Goal: Find specific page/section: Find specific page/section

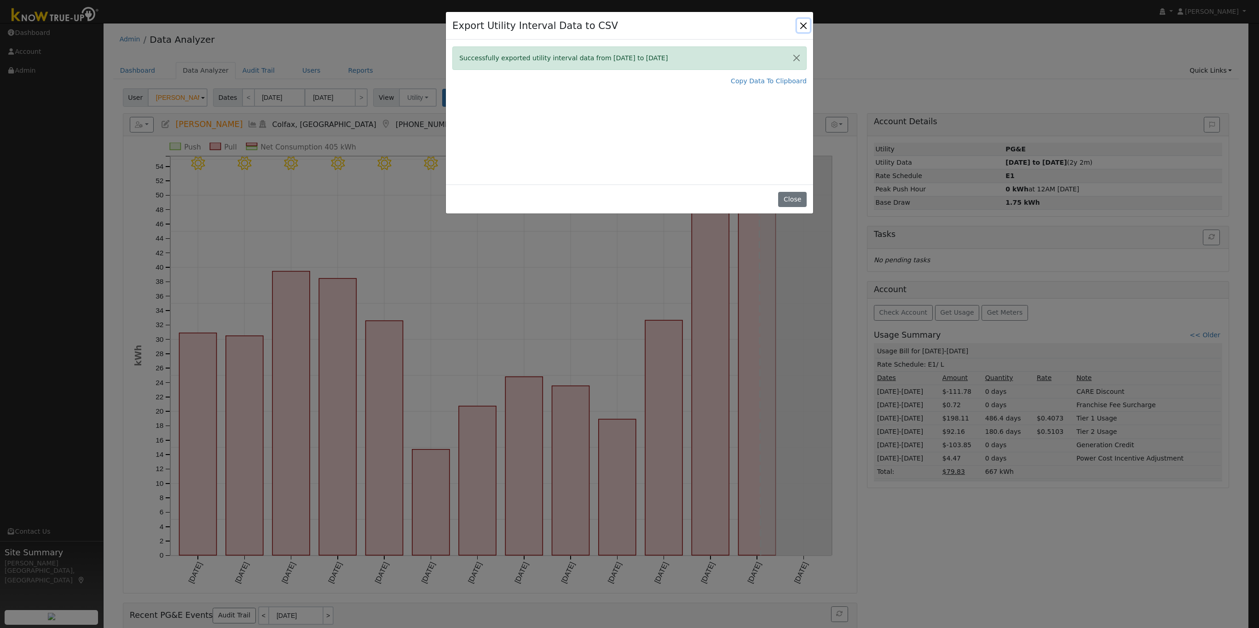
click at [801, 23] on button "Close" at bounding box center [803, 25] width 13 height 13
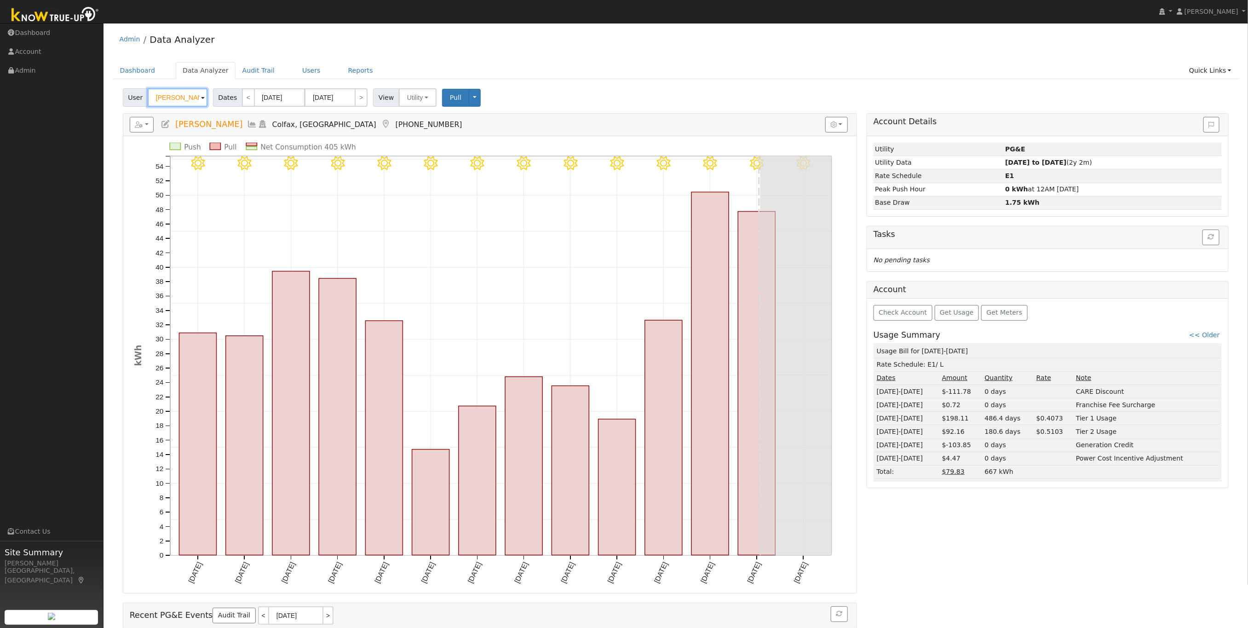
click at [174, 104] on input "Jessie Dalton" at bounding box center [178, 97] width 60 height 18
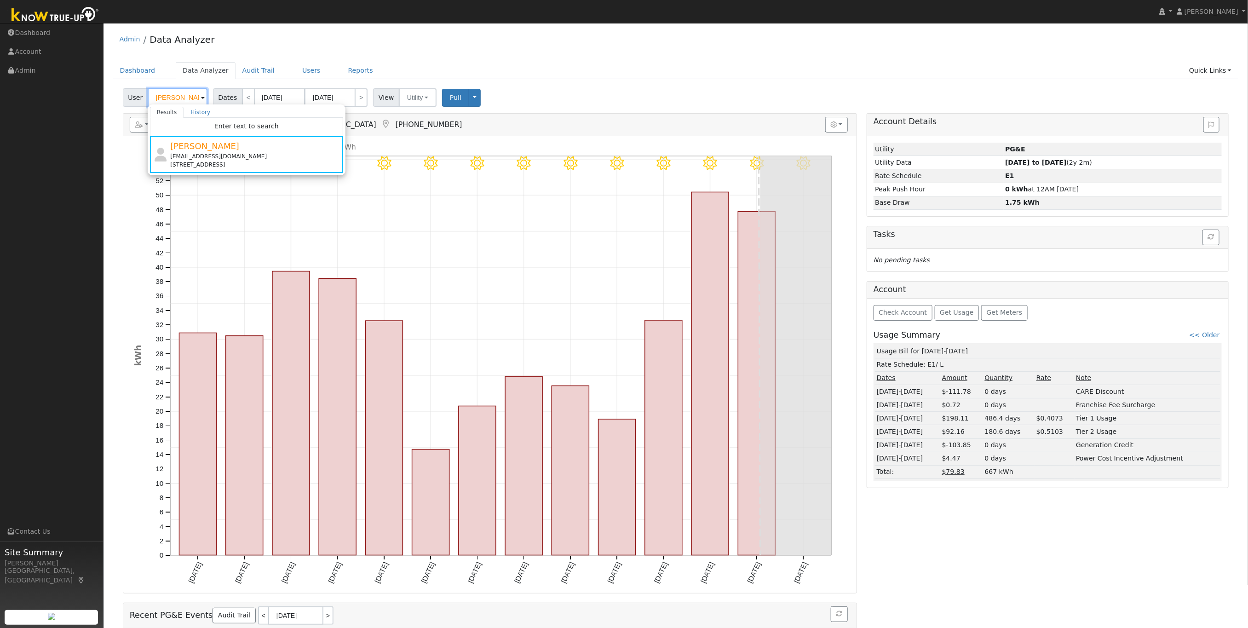
paste input "Mehdi Azadi"
click at [217, 125] on span ""Mehdi Azadi" not found" at bounding box center [246, 125] width 93 height 7
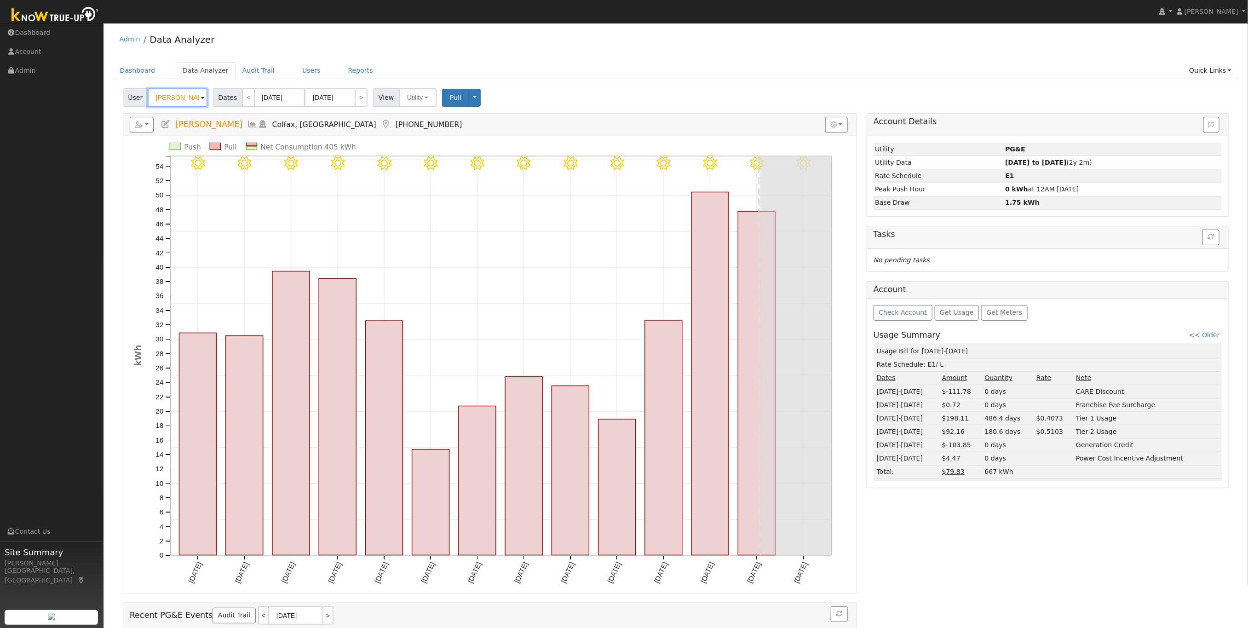
click at [170, 97] on input "Mehdi Azadi" at bounding box center [178, 97] width 60 height 18
paste input "Bruce Jones"
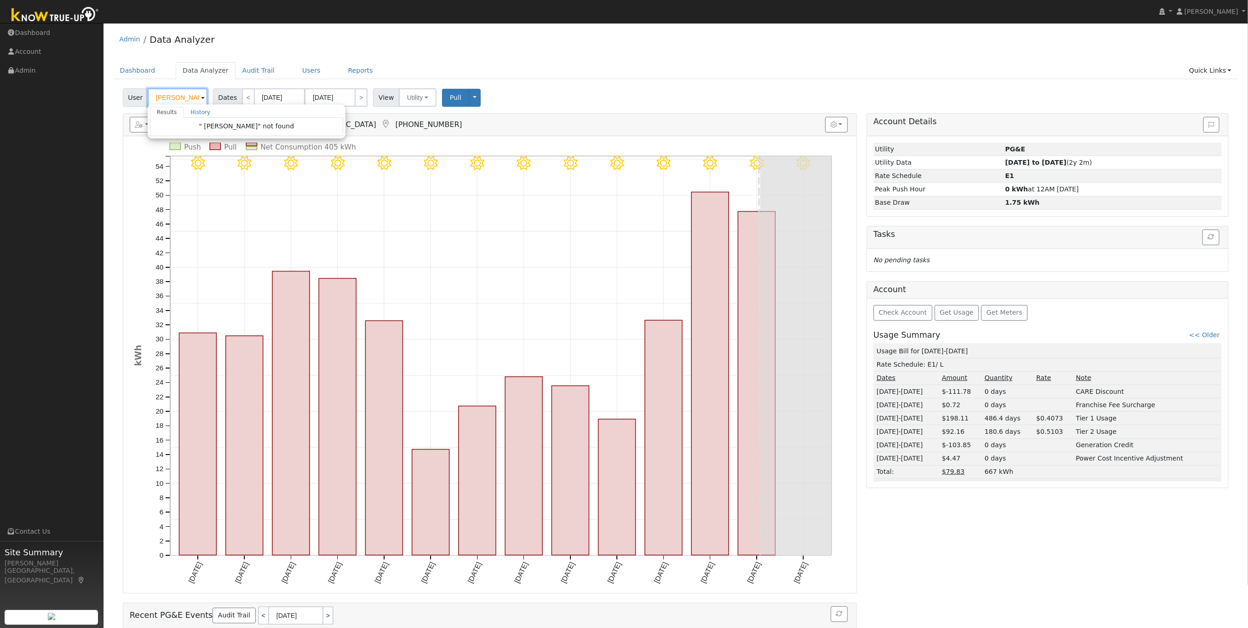
click at [192, 101] on input "Bruce Jones" at bounding box center [178, 97] width 60 height 18
click at [192, 101] on img at bounding box center [195, 96] width 23 height 17
click at [190, 98] on input "Bruce Jones" at bounding box center [178, 97] width 60 height 18
paste input "Andrew Riha"
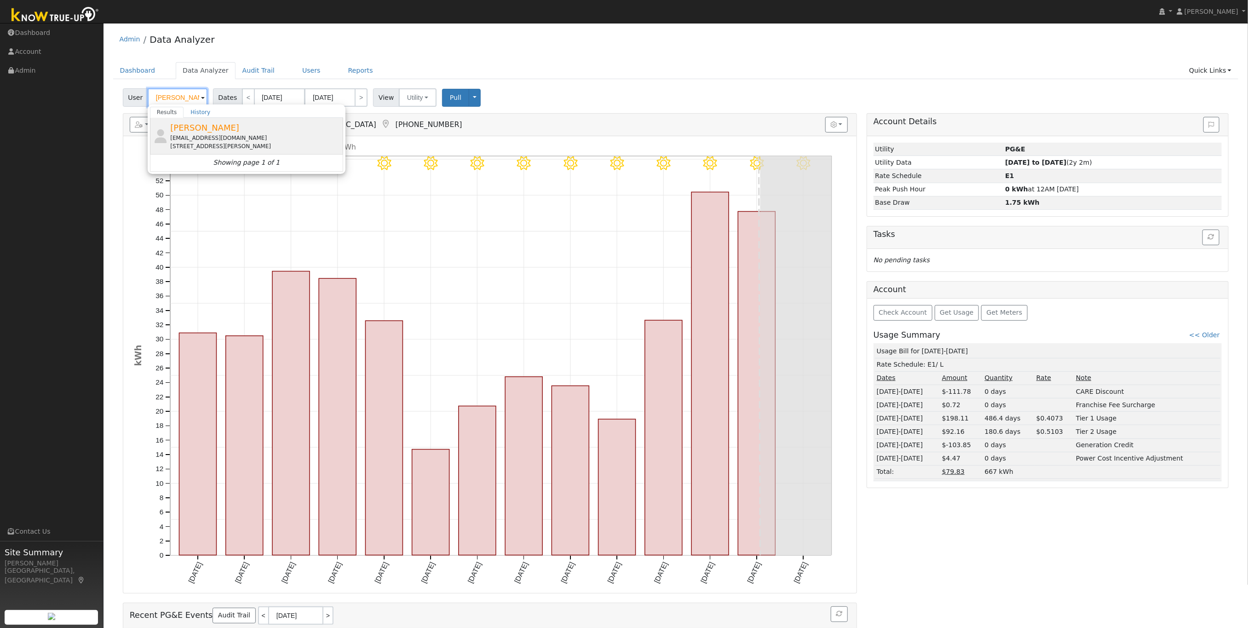
type input "Andrew Riha"
click at [192, 133] on span "Andrew Riha" at bounding box center [204, 128] width 69 height 10
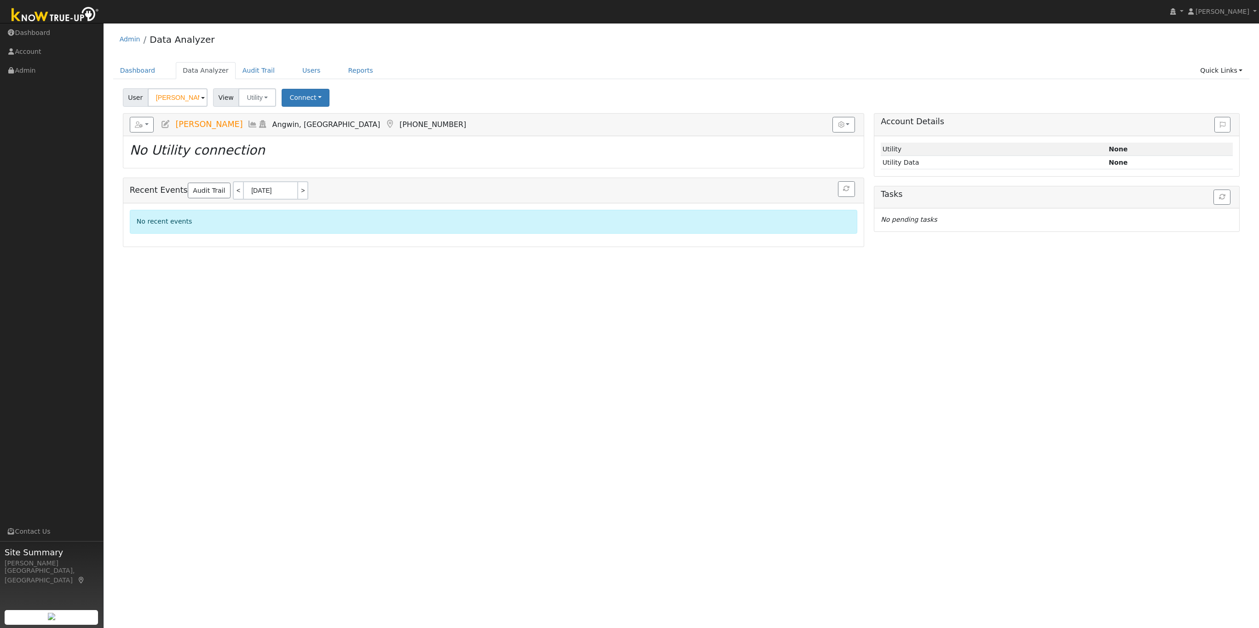
click at [196, 132] on h5 "Reports Scenario Health Check Energy Audit Account Timeline User Audit Trail In…" at bounding box center [493, 125] width 727 height 16
click at [139, 69] on link "Dashboard" at bounding box center [137, 70] width 49 height 17
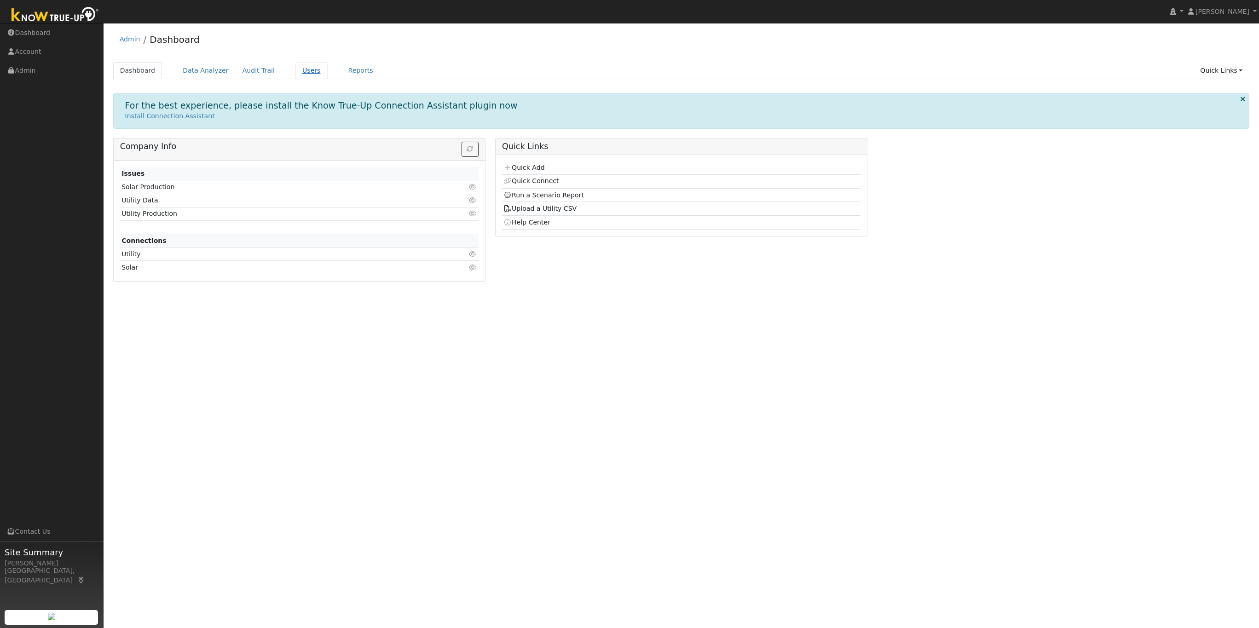
click at [295, 69] on link "Users" at bounding box center [311, 70] width 32 height 17
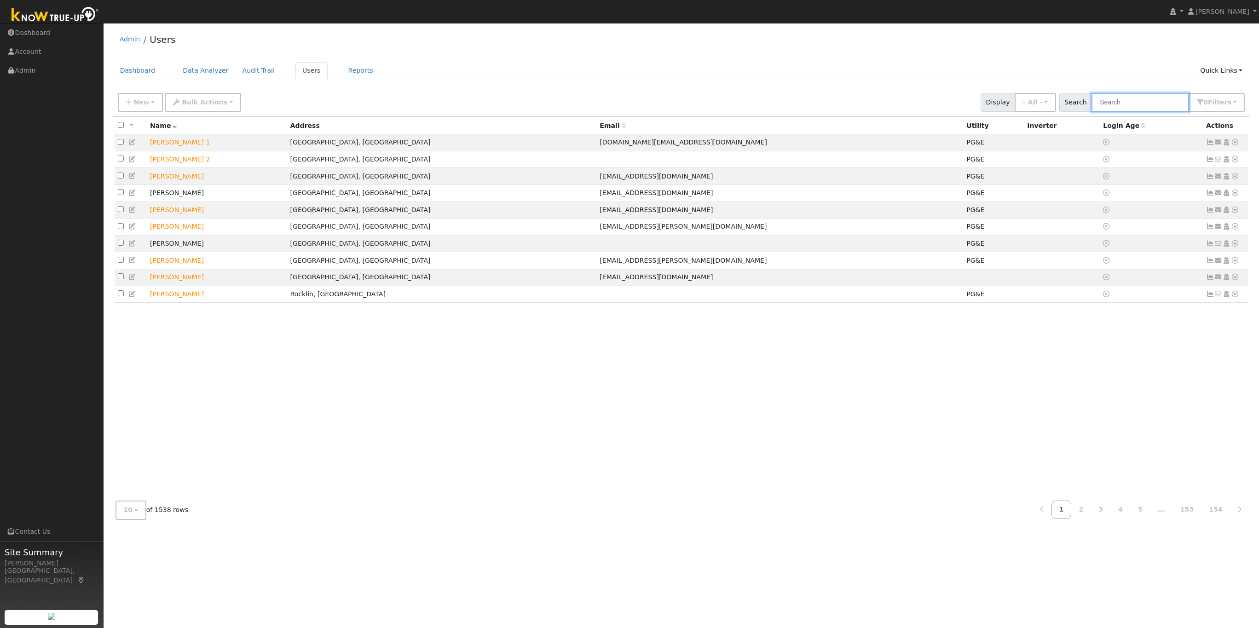
click at [1104, 105] on input "text" at bounding box center [1140, 102] width 98 height 19
paste input "[PERSON_NAME]"
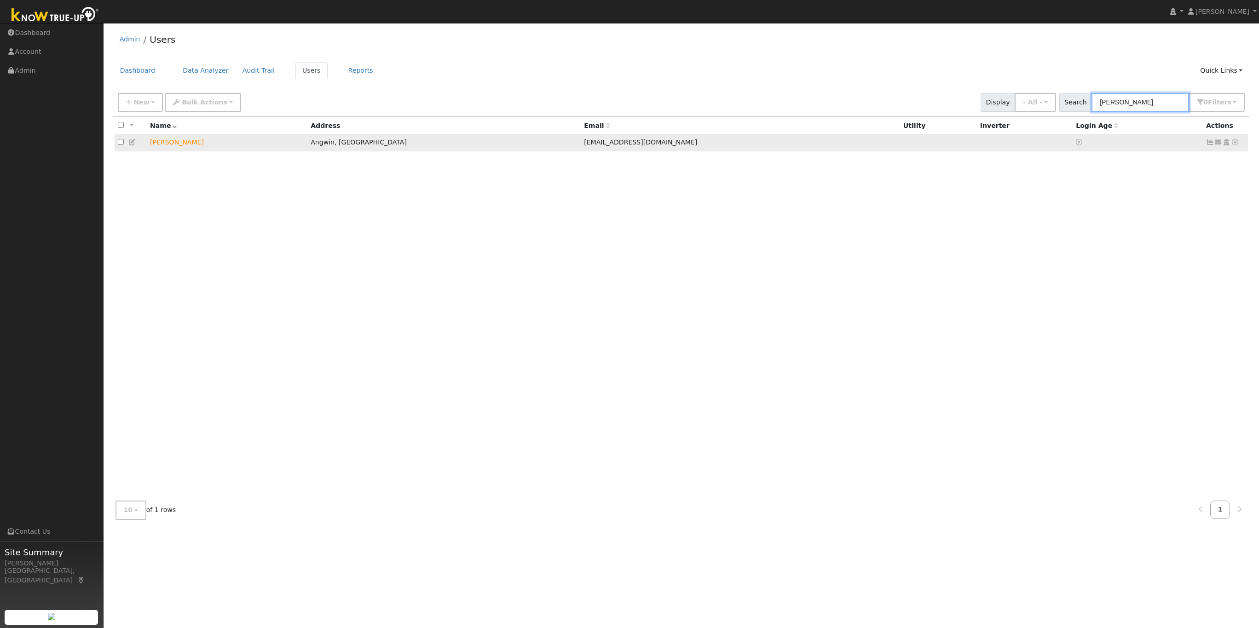
type input "[PERSON_NAME]"
click at [167, 145] on td "[PERSON_NAME]" at bounding box center [227, 142] width 161 height 17
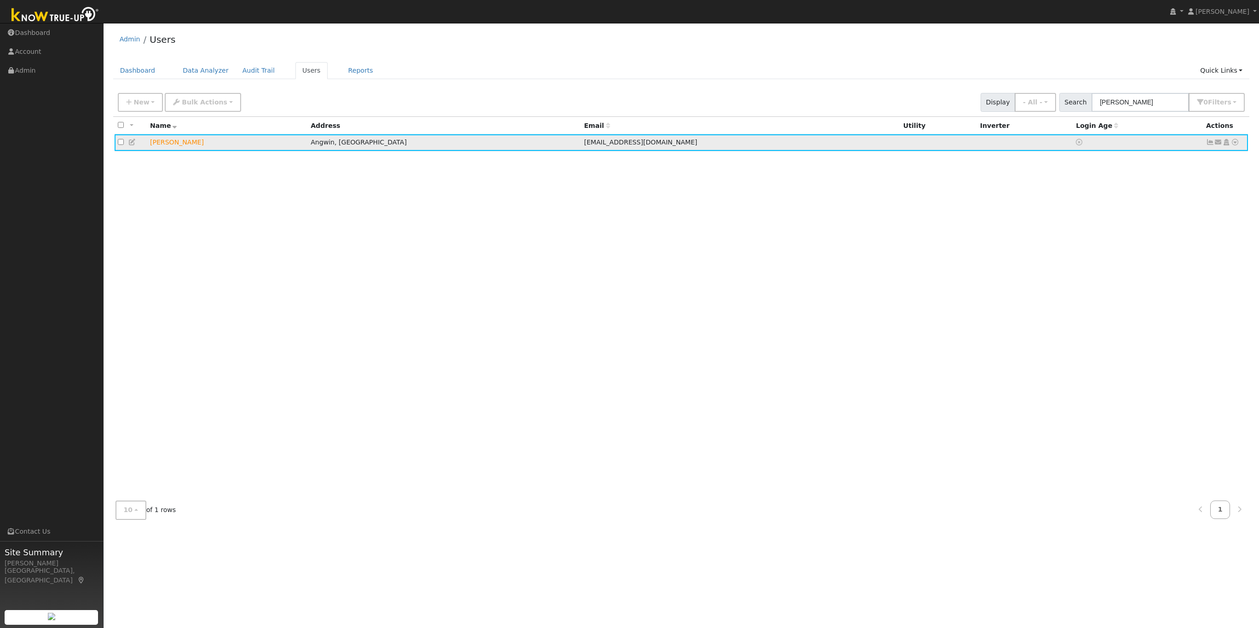
click at [1237, 142] on icon at bounding box center [1235, 142] width 8 height 6
click at [341, 72] on link "Reports" at bounding box center [360, 70] width 39 height 17
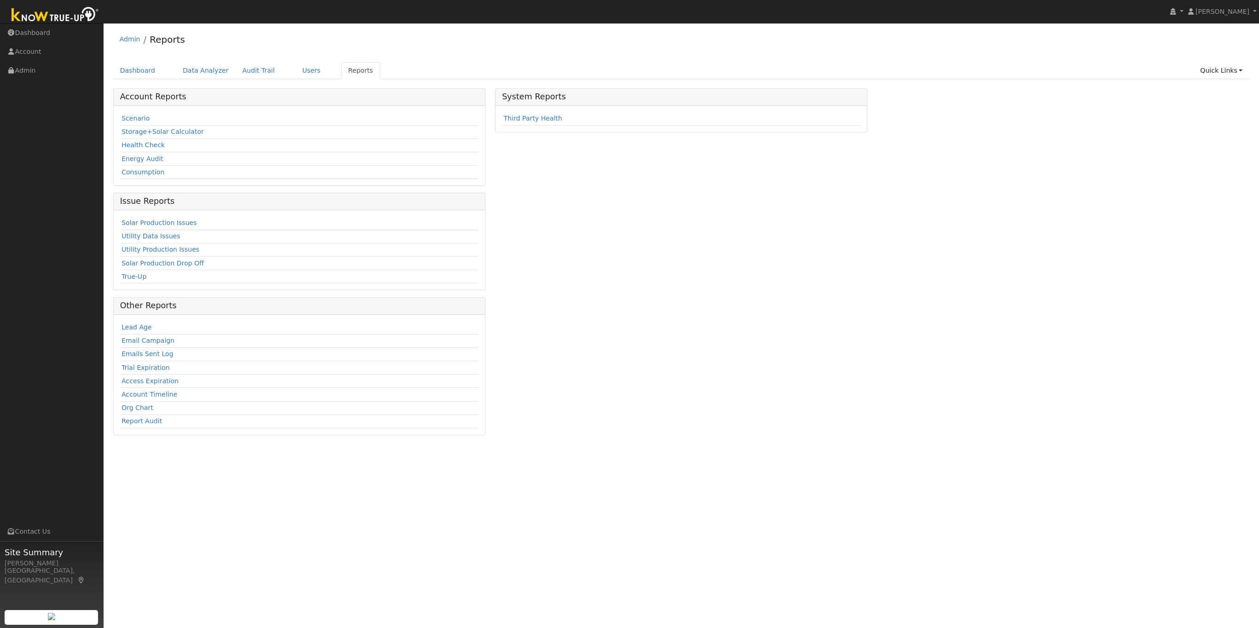
click at [649, 264] on div "System Reports Third Party Health" at bounding box center [681, 265] width 382 height 354
